Goal: Task Accomplishment & Management: Manage account settings

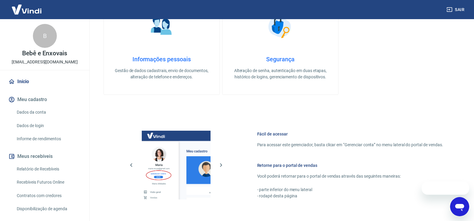
scroll to position [245, 0]
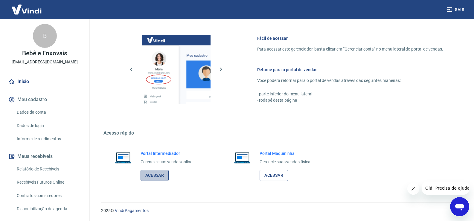
click at [154, 173] on link "Acessar" at bounding box center [155, 175] width 28 height 11
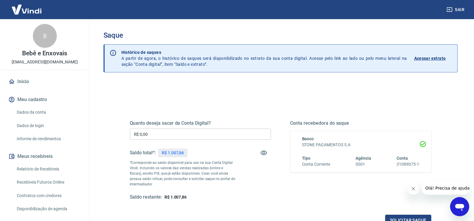
click at [189, 132] on input "R$ 0,00" at bounding box center [200, 134] width 141 height 11
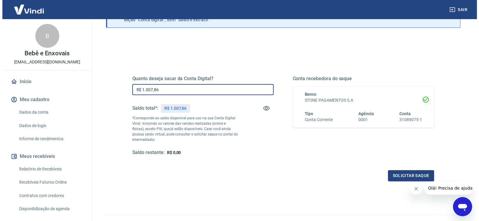
scroll to position [75, 0]
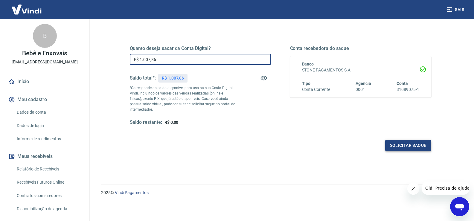
type input "R$ 1.007,86"
click at [409, 147] on button "Solicitar saque" at bounding box center [408, 145] width 46 height 11
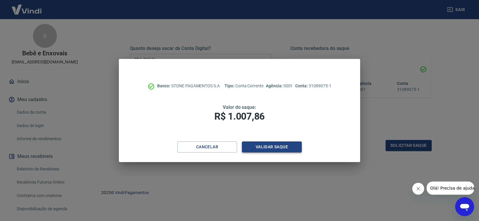
click at [273, 146] on button "Validar saque" at bounding box center [272, 146] width 60 height 11
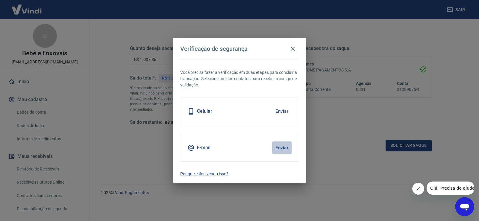
click at [284, 147] on button "Enviar" at bounding box center [281, 147] width 19 height 13
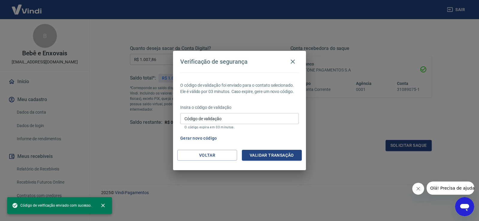
click at [211, 119] on input "Código de validação" at bounding box center [239, 118] width 118 height 11
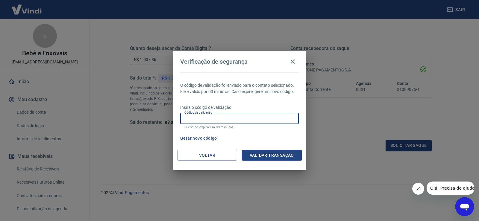
paste input "176797"
type input "176797"
click at [286, 153] on button "Validar transação" at bounding box center [272, 155] width 60 height 11
